Goal: Communication & Community: Answer question/provide support

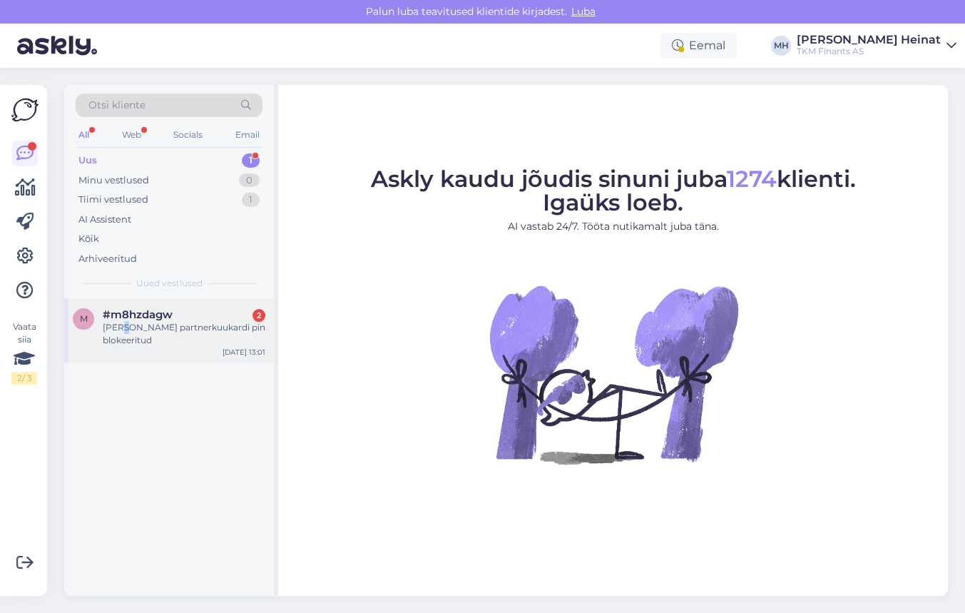
click at [124, 324] on div "[PERSON_NAME] partnerkuukardi pin blokeeritud" at bounding box center [184, 334] width 163 height 26
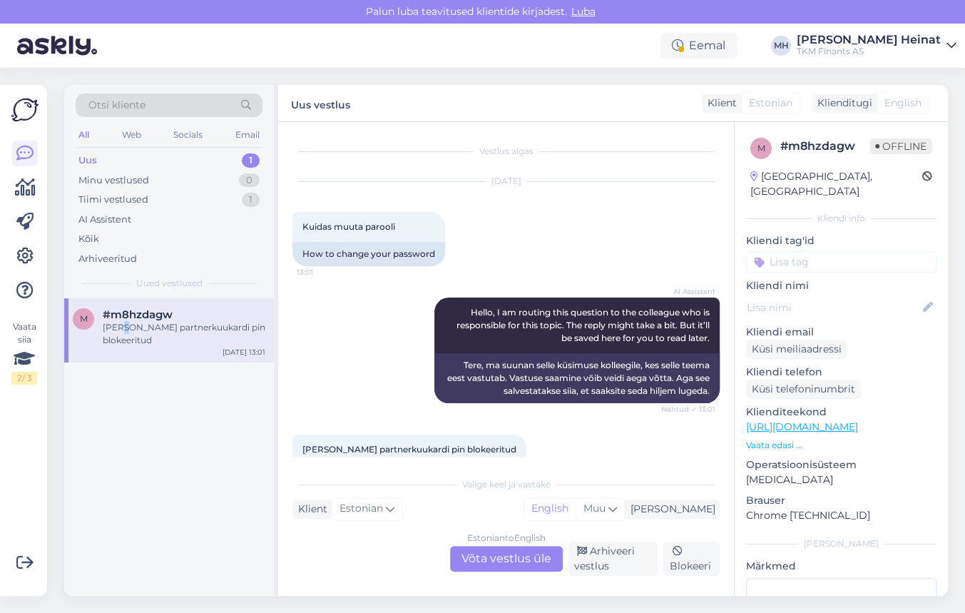
scroll to position [47, 0]
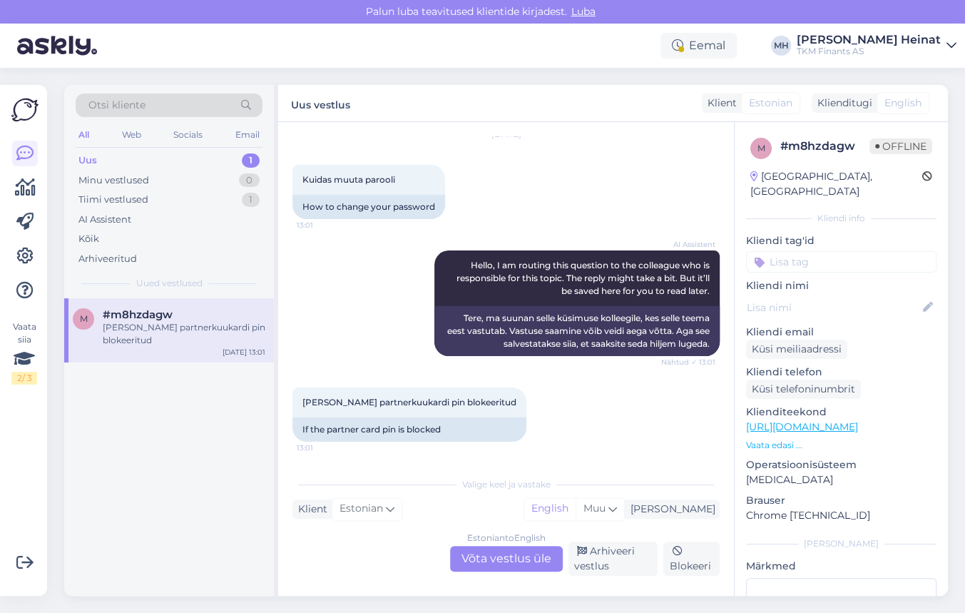
click at [495, 559] on div "Estonian to English Võta vestlus üle" at bounding box center [506, 559] width 113 height 26
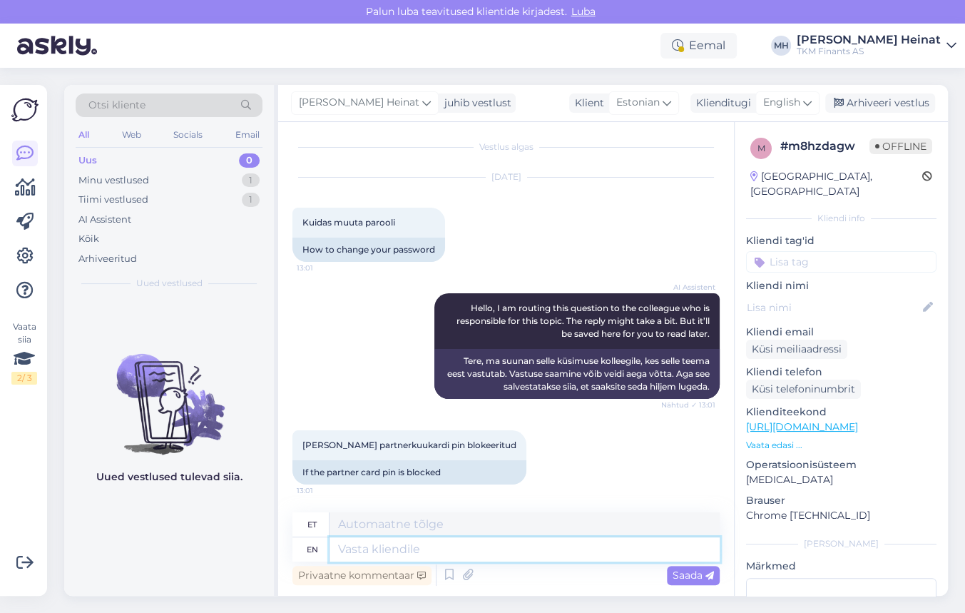
click at [360, 547] on textarea at bounding box center [524, 549] width 390 height 24
type textarea "Tere"
type textarea "Tere!"
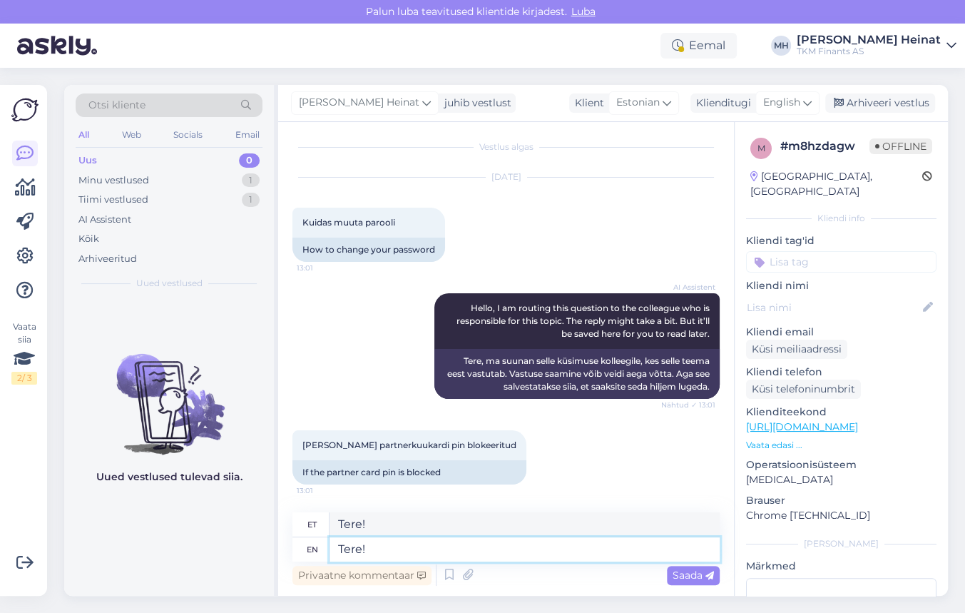
paste textarea "Tere, Täname Teid kirja eest. Teil on võimalik uuendada Partner Kuukaardi ostul…"
type textarea "Tere! Tere, Täname Teid kirja eest. Teil on võimalik uuendada Partner Kuukaardi…"
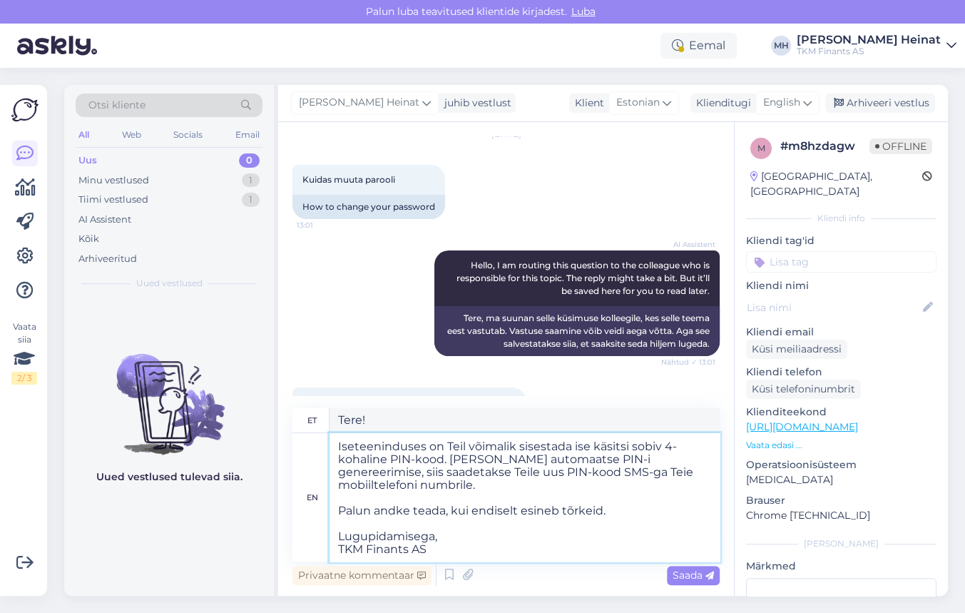
type textarea "Tere! Tere, Täname Teid kirja eest. Teil on võimalik uuendada Partner Kuukaardi…"
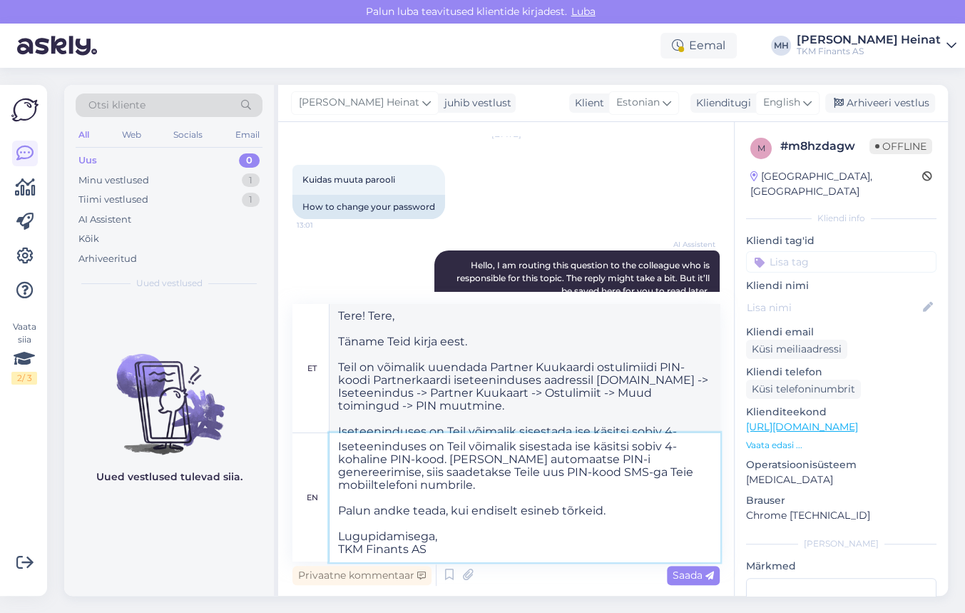
drag, startPoint x: 449, startPoint y: 530, endPoint x: 337, endPoint y: 487, distance: 120.5
click at [337, 487] on textarea "Tere! Tere, Täname Teid kirja eest. Teil on võimalik uuendada Partner Kuukaardi…" at bounding box center [524, 497] width 390 height 128
type textarea "Tere! Tere, Täname Teid kirja eest. Teil on võimalik uuendada Partner Kuukaardi…"
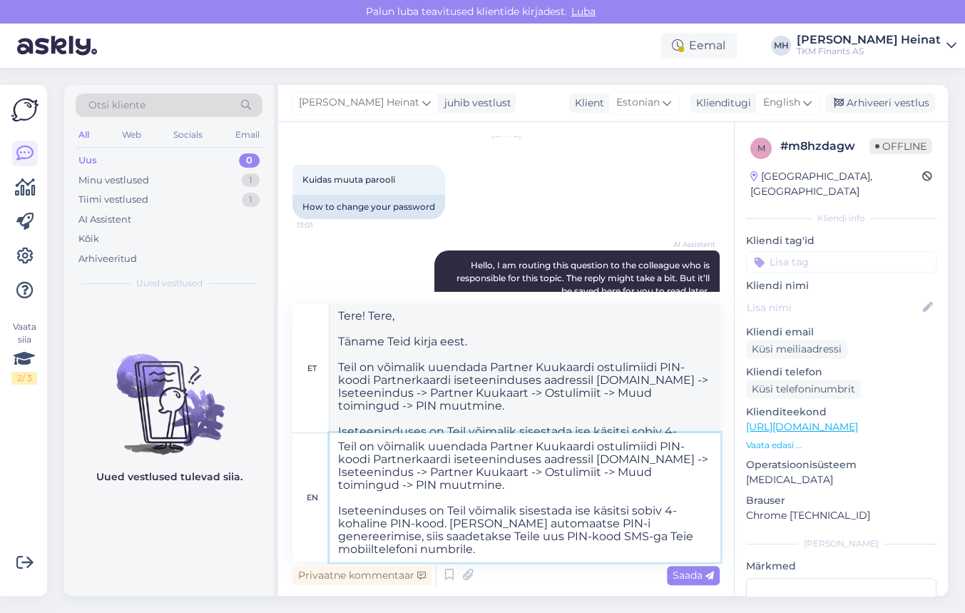
scroll to position [0, 0]
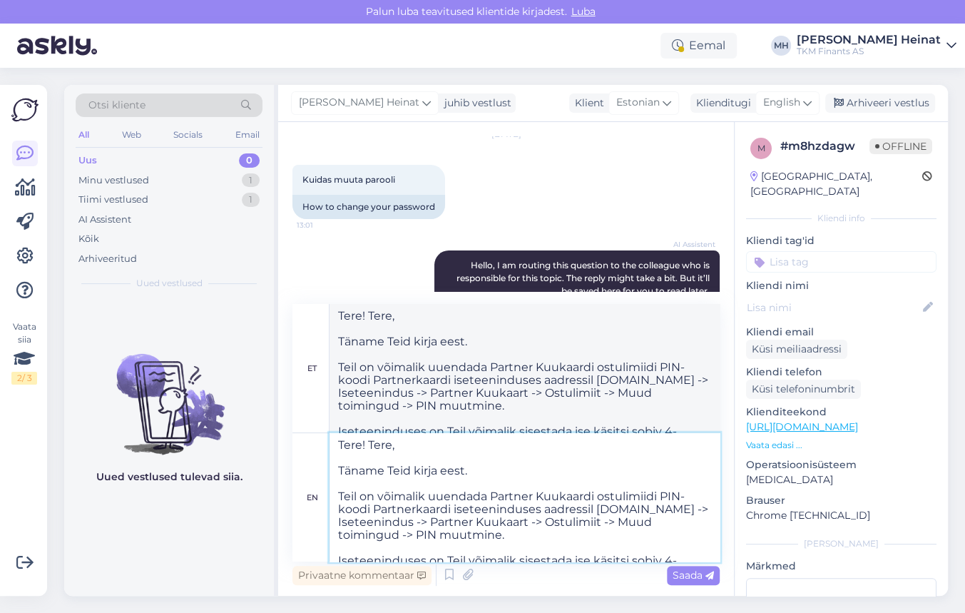
type textarea "Tere! Tere, Täname Teid kirja eest. Teil on võimalik uuendada Partner Kuukaardi…"
drag, startPoint x: 399, startPoint y: 451, endPoint x: 367, endPoint y: 449, distance: 32.1
click at [367, 449] on textarea "Tere! Tere, Täname Teid kirja eest. Teil on võimalik uuendada Partner Kuukaardi…" at bounding box center [524, 497] width 390 height 128
type textarea "Tere! Täname Teid kirja eest. Teil on võimalik uuendada Partner Kuukaardi ostul…"
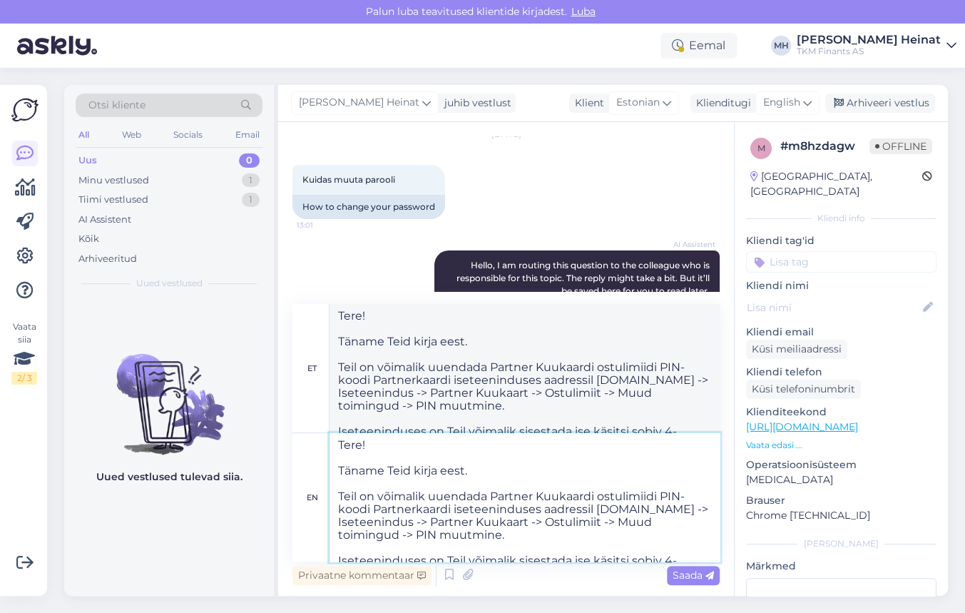
drag, startPoint x: 493, startPoint y: 471, endPoint x: 330, endPoint y: 472, distance: 163.3
click at [330, 472] on textarea "Tere! Täname Teid kirja eest. Teil on võimalik uuendada Partner Kuukaardi ostul…" at bounding box center [524, 497] width 390 height 128
type textarea "Tere! Teil on võimalik uuendada Partner Kuukaardi ostulimiidi PIN-koodi Partner…"
type textarea "Tere! võimalik uuendada Partner Kuukaardi ostulimiidi PIN-koodi Partnerkaardi i…"
click at [337, 493] on textarea "Tere! Teil on võimalik uuendada Partner Kuukaardi ostulimiidi PIN-koodi Partner…" at bounding box center [524, 497] width 390 height 128
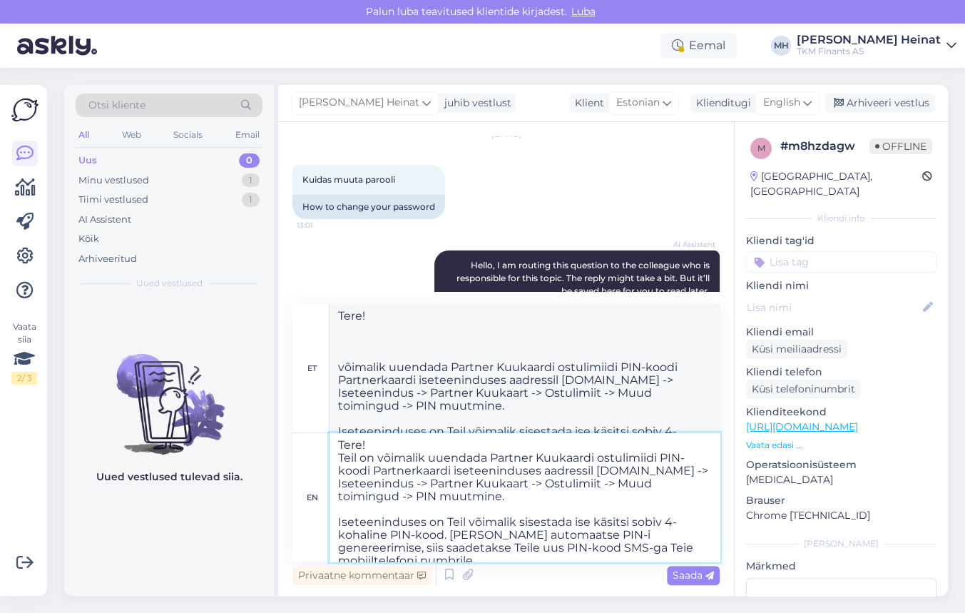
type textarea "Tere! Teil on võimalik uuendada Partner Kuukaardi ostulimiidi PIN-koodi Partner…"
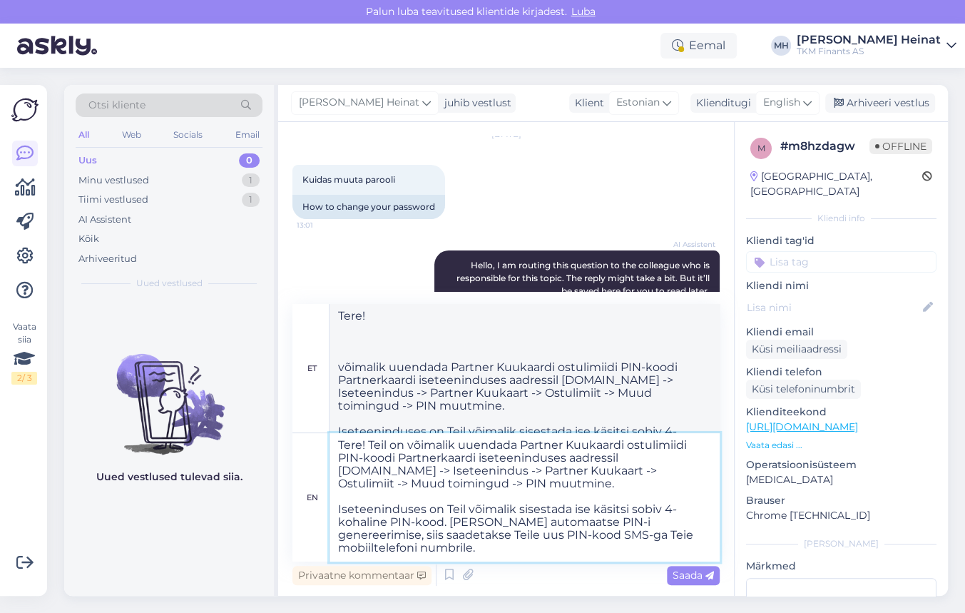
type textarea "Tere! Teil on võimalik uuendada Partner Kuukaardi ostulimiidi PIN-kood Partnerk…"
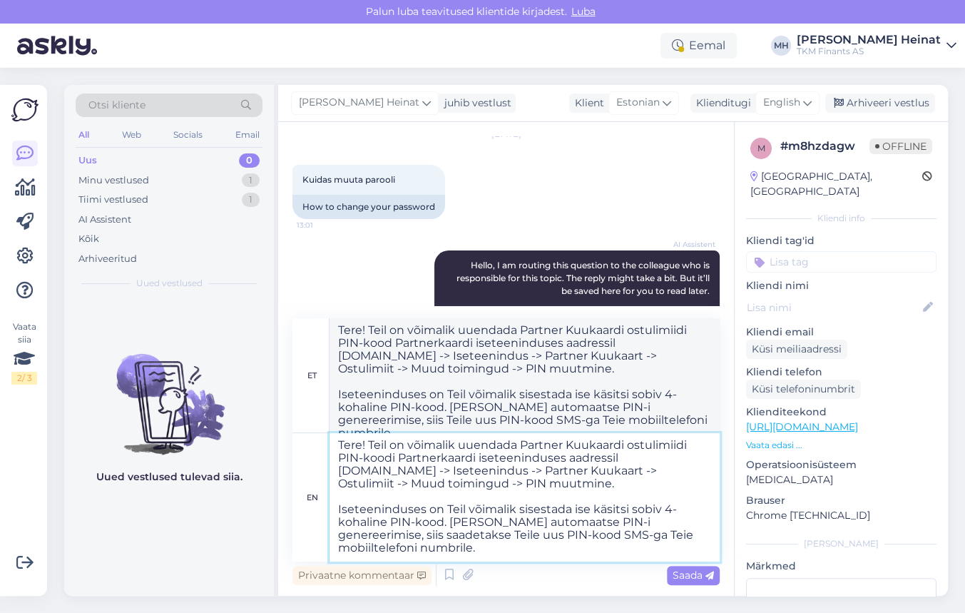
scroll to position [50, 0]
click at [370, 533] on textarea "Tere! Teil on võimalik uuendada Partner Kuukaardi ostulimiidi PIN-koodi Partner…" at bounding box center [524, 497] width 390 height 128
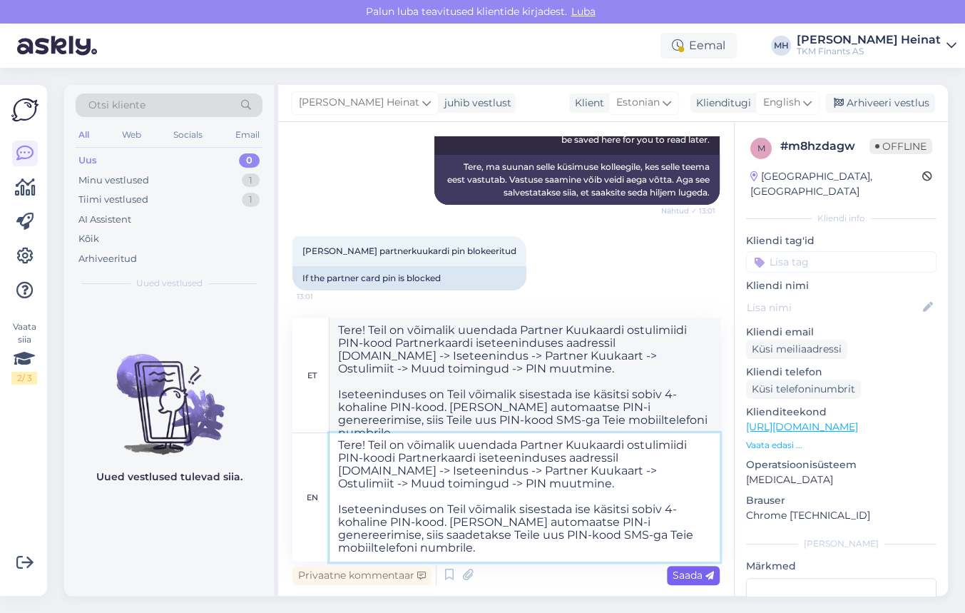
type textarea "Tere! Teil on võimalik uuendada Partner Kuukaardi ostulimiidi PIN-koodi Partner…"
click at [684, 573] on span "Saada" at bounding box center [692, 574] width 41 height 13
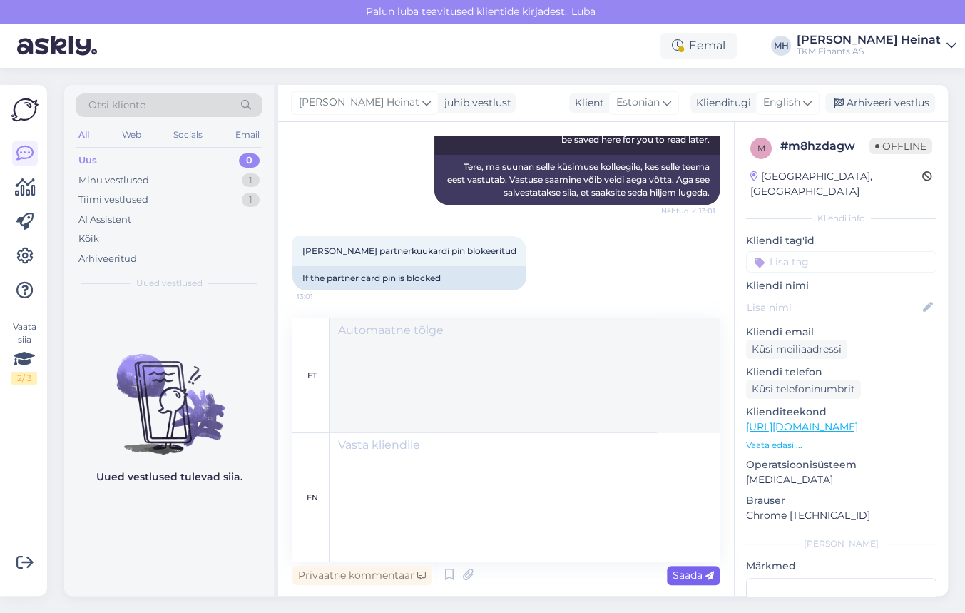
scroll to position [295, 0]
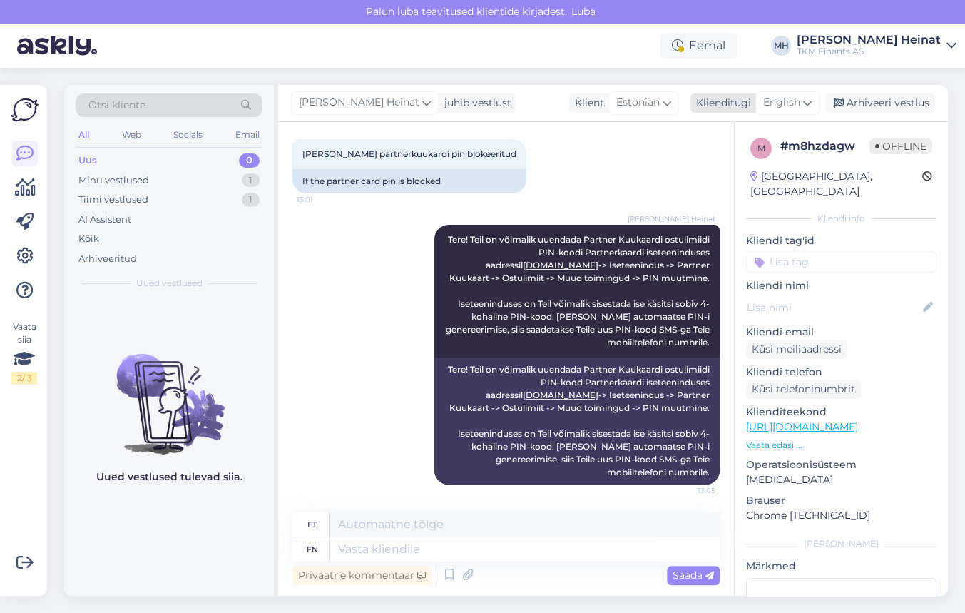
click at [807, 104] on icon at bounding box center [807, 103] width 9 height 16
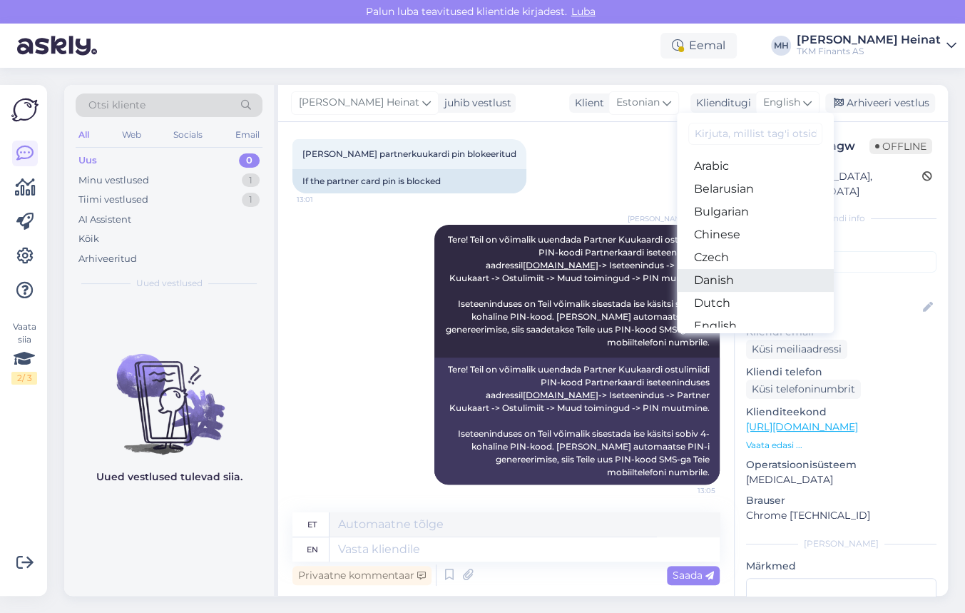
scroll to position [64, 0]
click at [737, 282] on link "Estonian" at bounding box center [755, 284] width 157 height 23
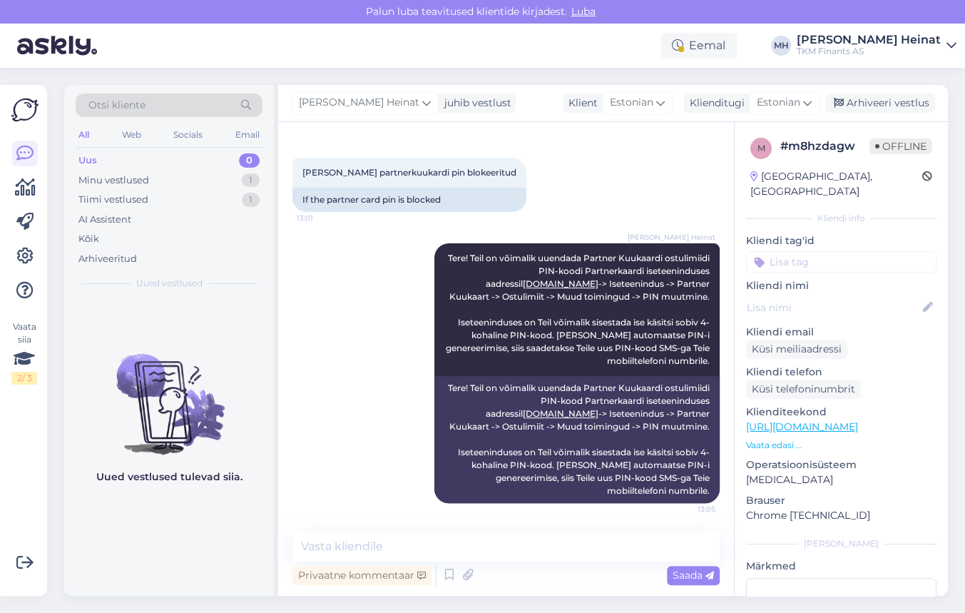
scroll to position [276, 0]
click at [569, 202] on div "[PERSON_NAME] partnerkuukardi pin blokeeritud 13:01 If the partner card pin is …" at bounding box center [505, 186] width 427 height 86
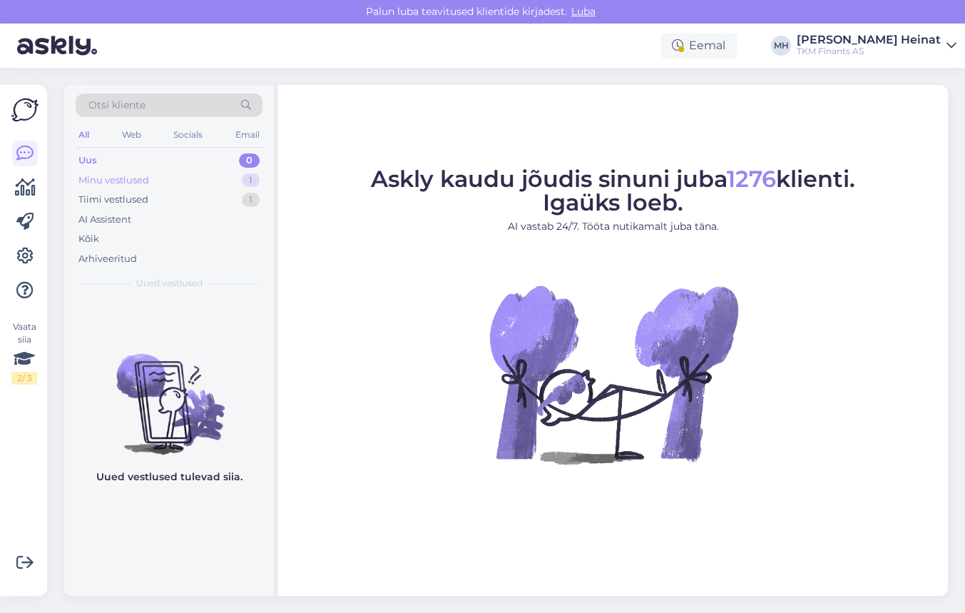
click at [139, 182] on div "Minu vestlused" at bounding box center [113, 180] width 71 height 14
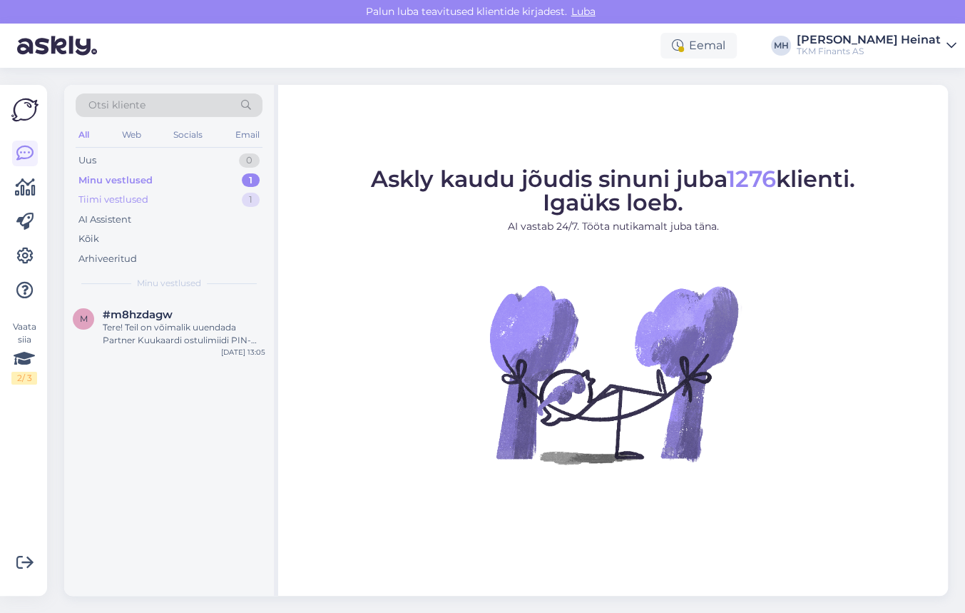
click at [135, 202] on div "Tiimi vestlused" at bounding box center [113, 200] width 70 height 14
click at [188, 332] on div "Kas Teie Smart-ID mujal, nt pangas, töötab?" at bounding box center [184, 334] width 163 height 26
